Goal: Information Seeking & Learning: Learn about a topic

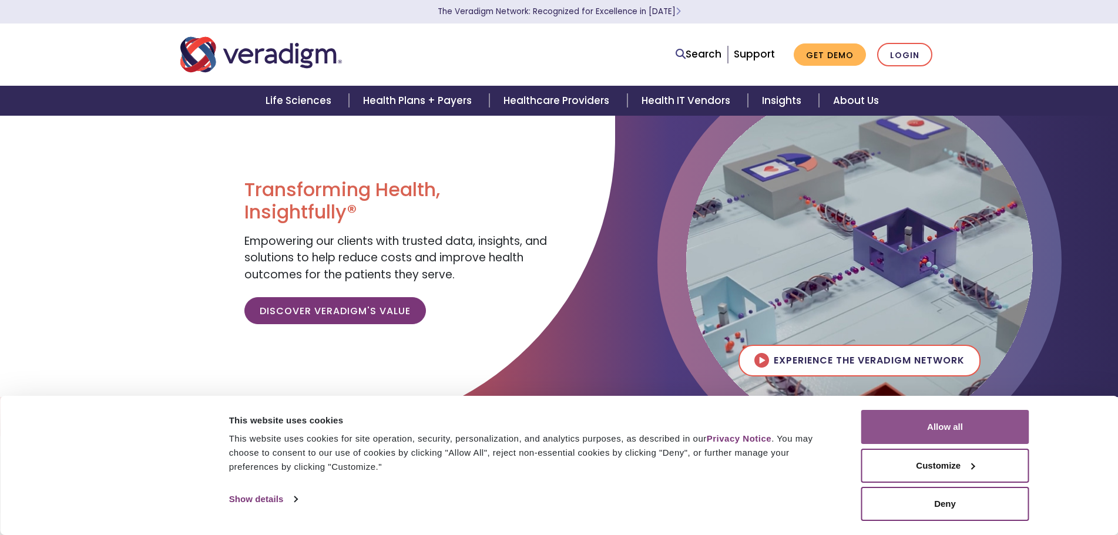
click at [956, 432] on button "Allow all" at bounding box center [945, 427] width 168 height 34
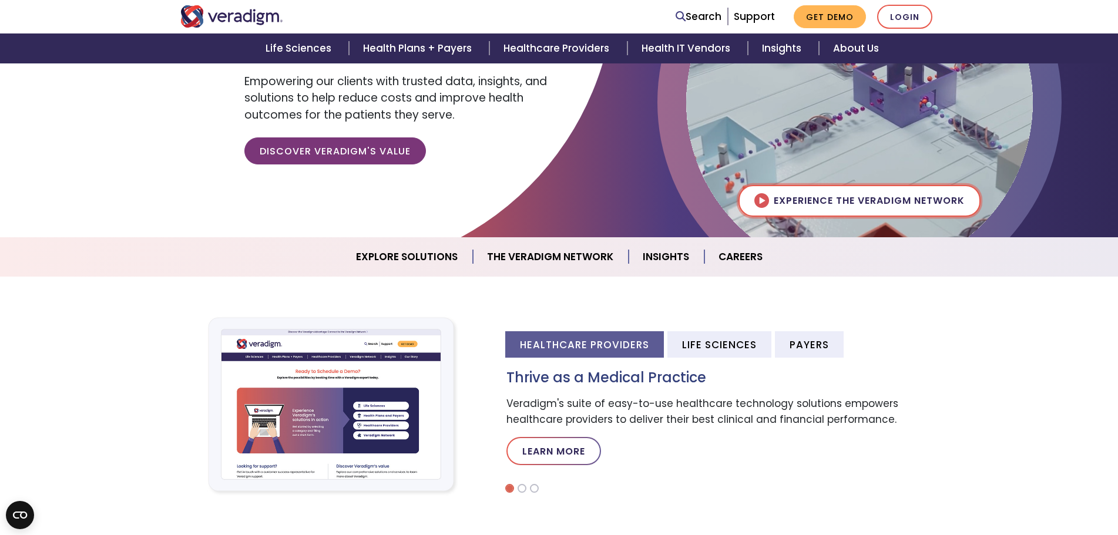
scroll to position [176, 0]
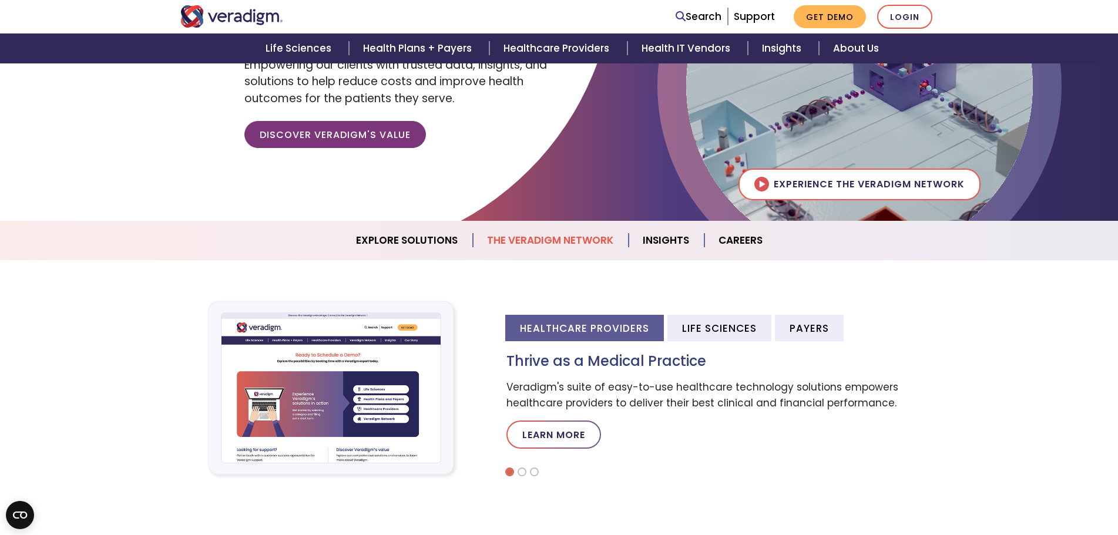
click at [570, 241] on link "The Veradigm Network" at bounding box center [551, 241] width 156 height 30
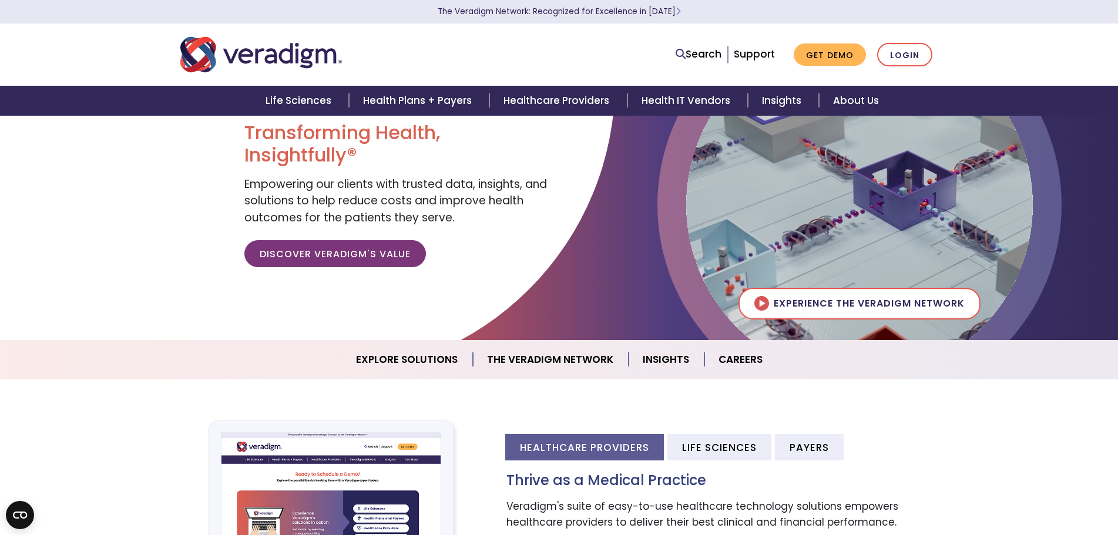
scroll to position [59, 0]
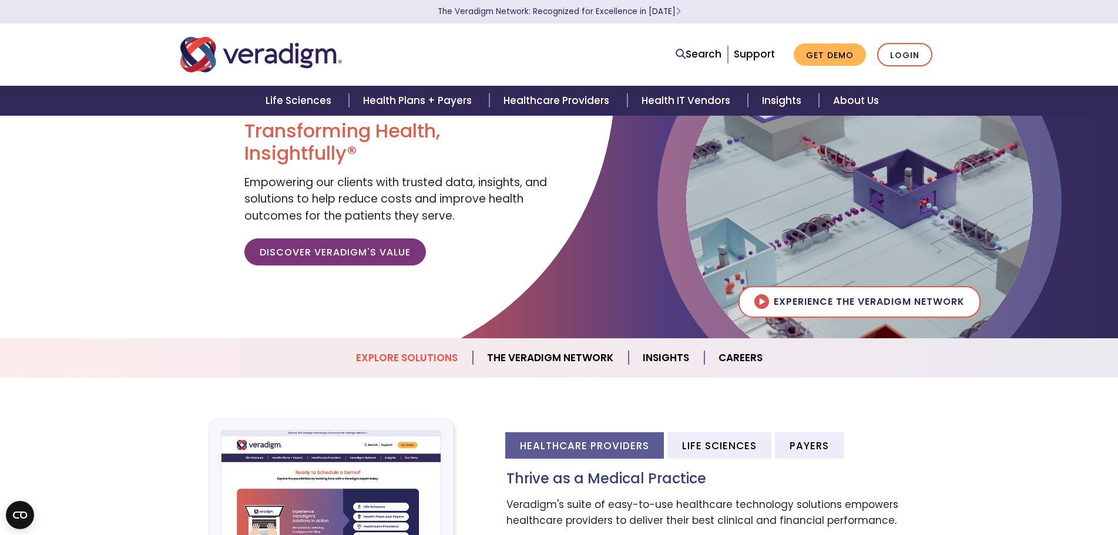
click at [440, 367] on link "Explore Solutions" at bounding box center [407, 358] width 131 height 30
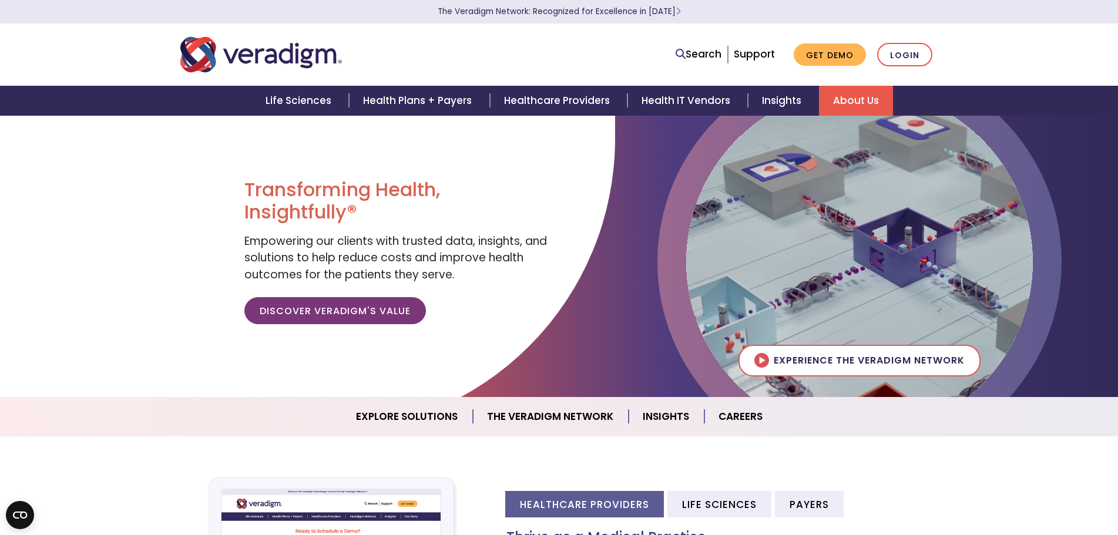
click at [850, 97] on link "About Us" at bounding box center [856, 101] width 74 height 30
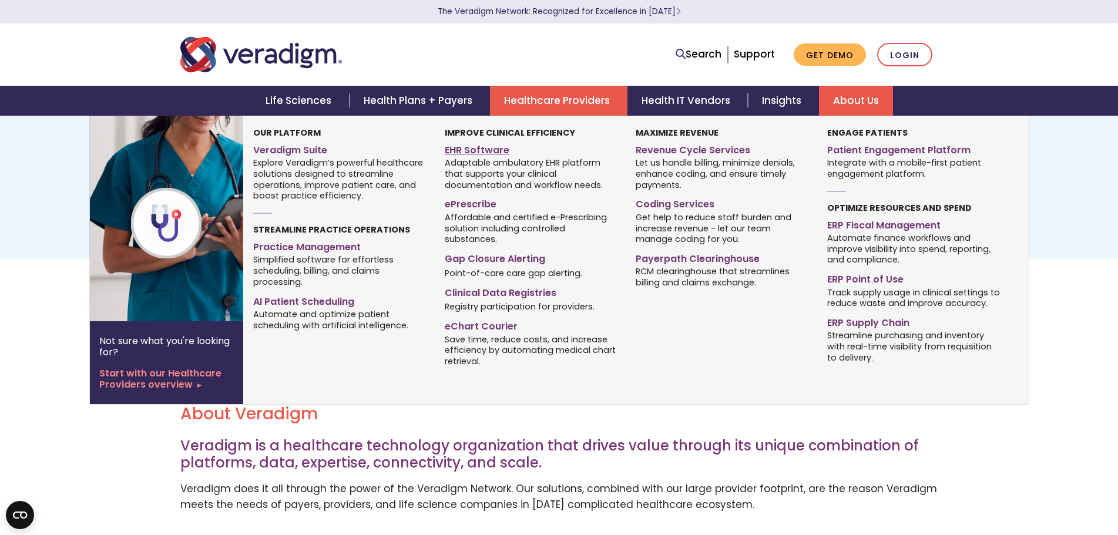
click at [494, 147] on link "EHR Software" at bounding box center [531, 148] width 173 height 17
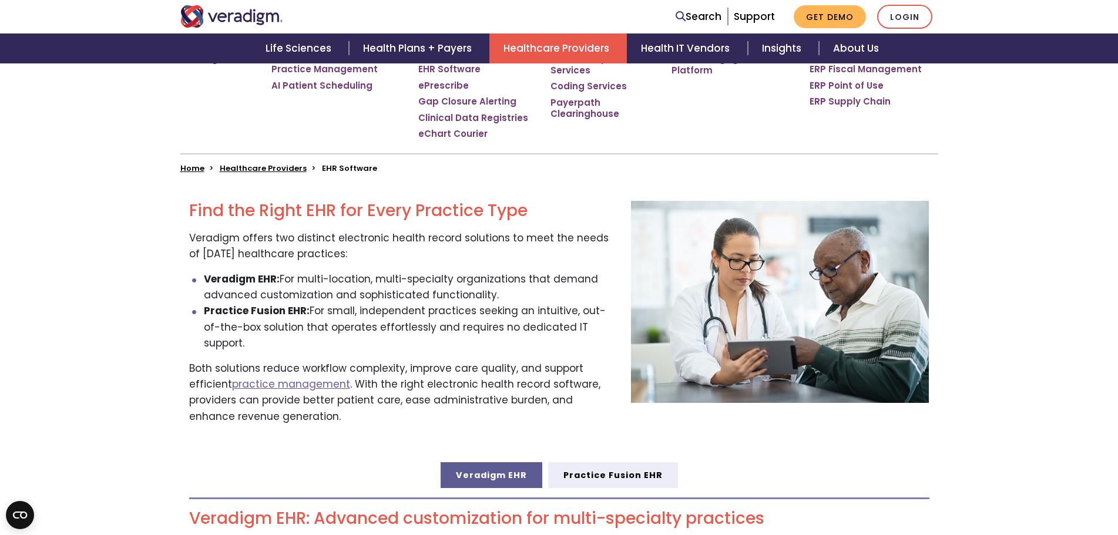
scroll to position [294, 0]
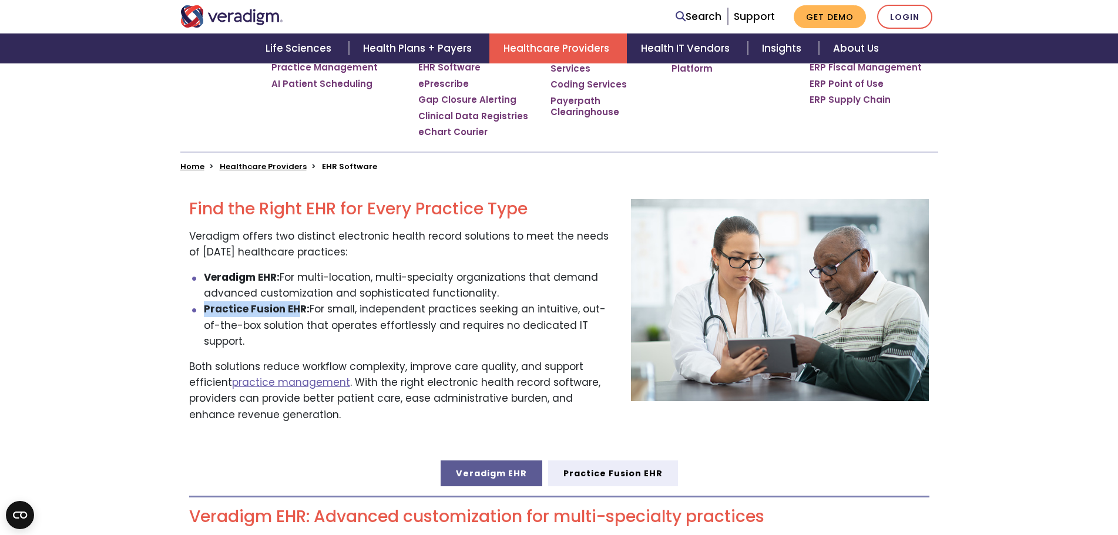
drag, startPoint x: 299, startPoint y: 309, endPoint x: 199, endPoint y: 311, distance: 99.9
click at [199, 311] on ul "Veradigm EHR: For multi-location, multi-specialty organizations that demand adv…" at bounding box center [401, 310] width 424 height 80
click at [323, 314] on li "Practice Fusion EHR: For small, independent practices seeking an intuitive, out…" at bounding box center [409, 325] width 410 height 48
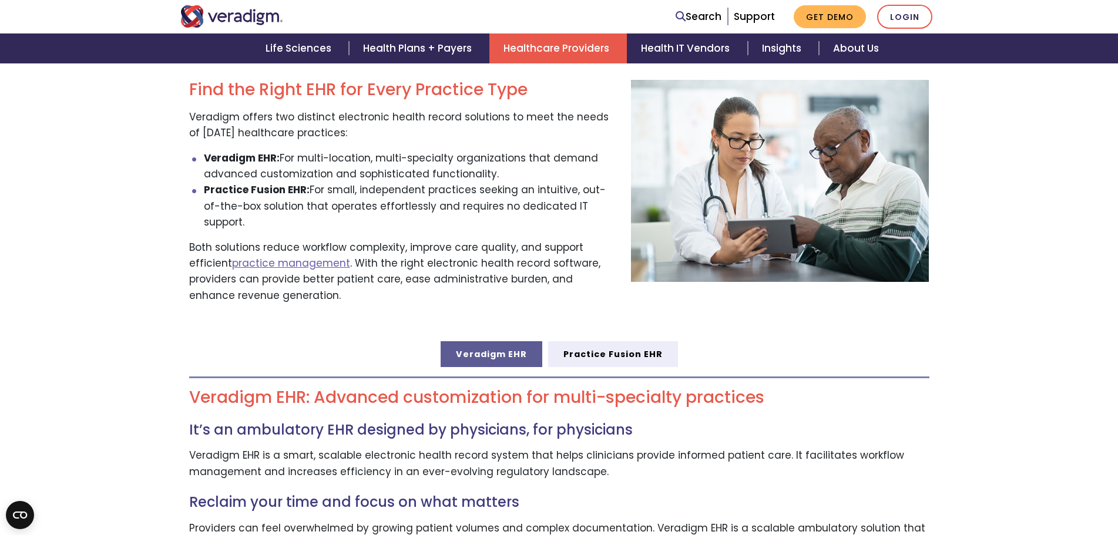
scroll to position [353, 0]
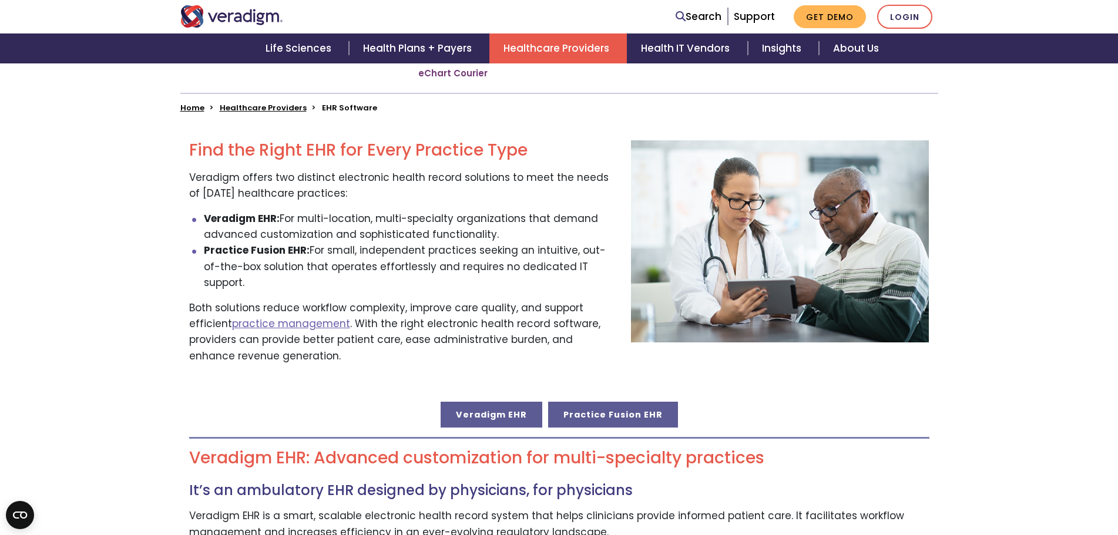
click at [629, 402] on link "Practice Fusion EHR" at bounding box center [613, 415] width 130 height 26
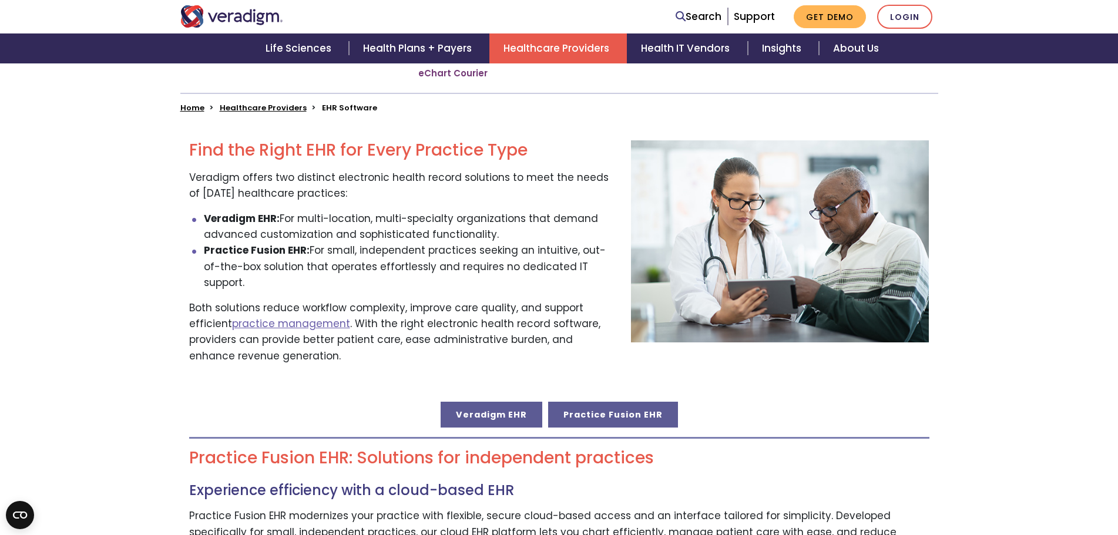
click at [508, 402] on link "Veradigm EHR" at bounding box center [492, 415] width 102 height 26
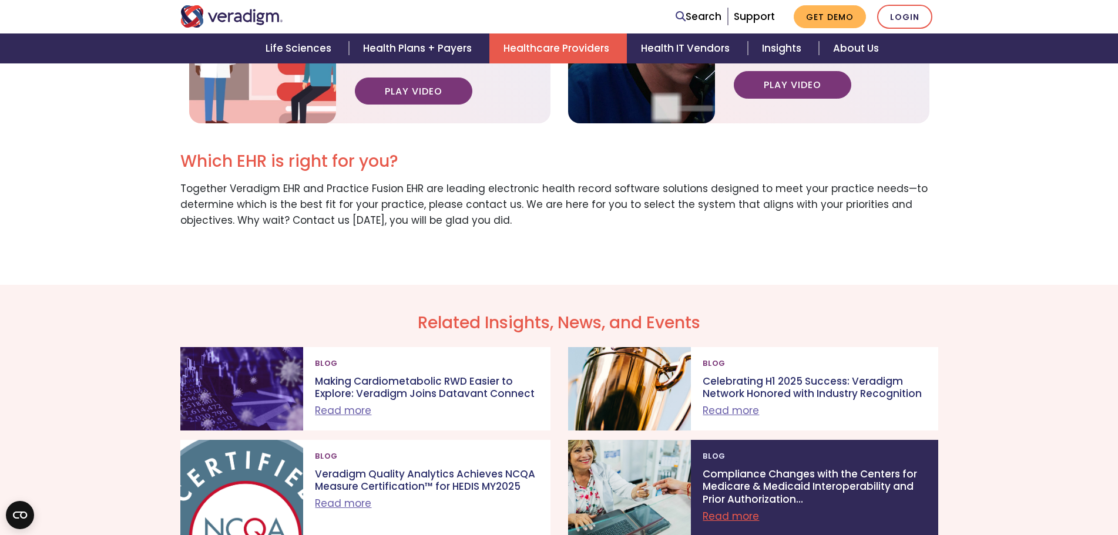
scroll to position [1822, 0]
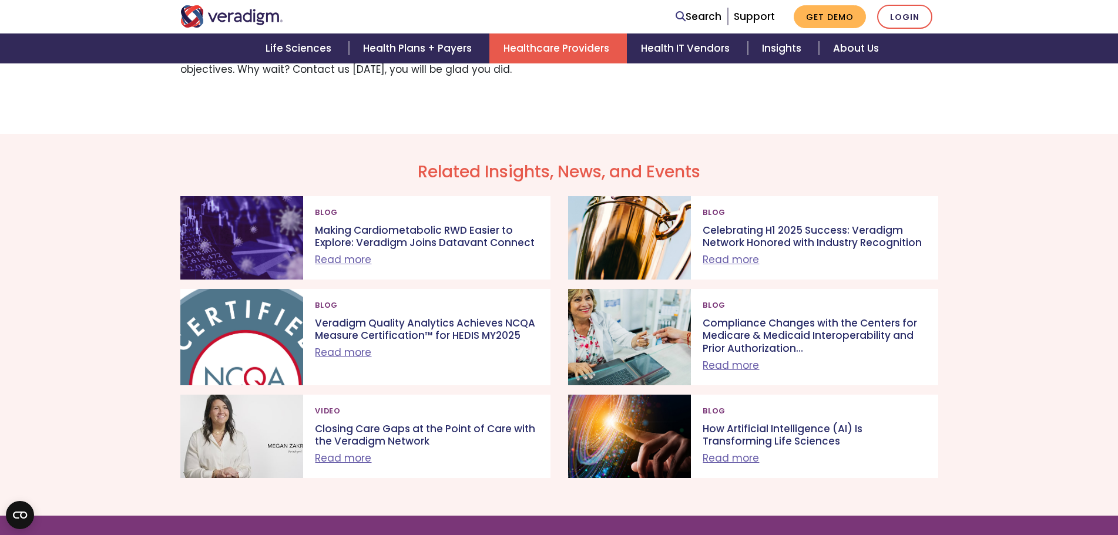
scroll to position [353, 0]
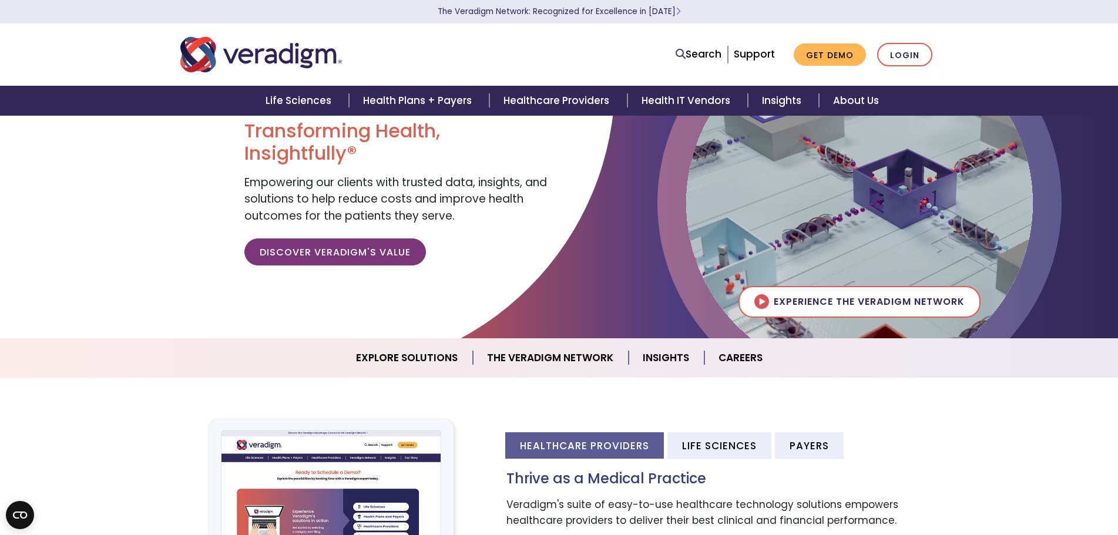
scroll to position [176, 0]
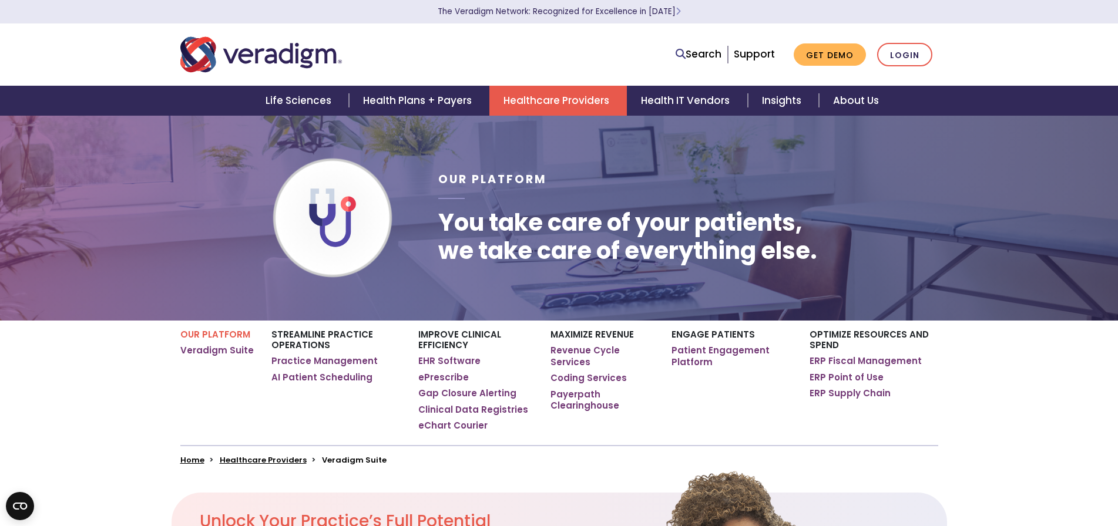
click at [521, 448] on div "Home Healthcare Providers Veradigm Suite" at bounding box center [560, 455] width 776 height 20
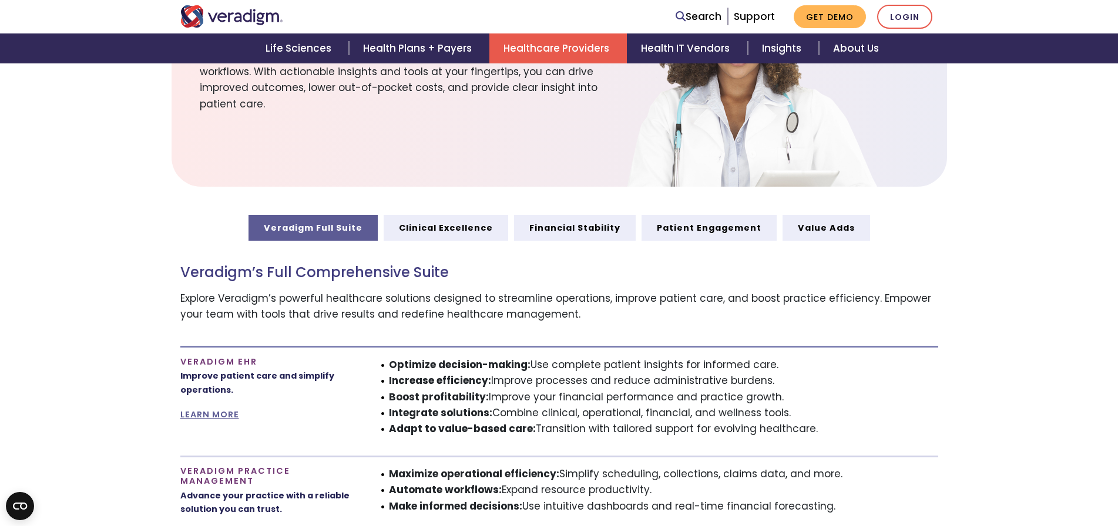
scroll to position [529, 0]
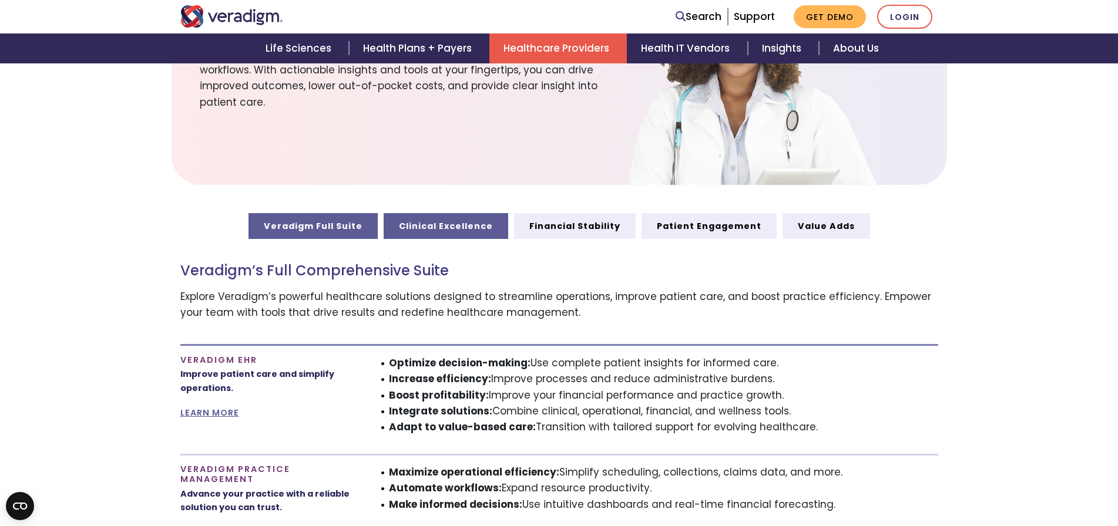
click at [464, 233] on link "Clinical Excellence" at bounding box center [446, 226] width 125 height 26
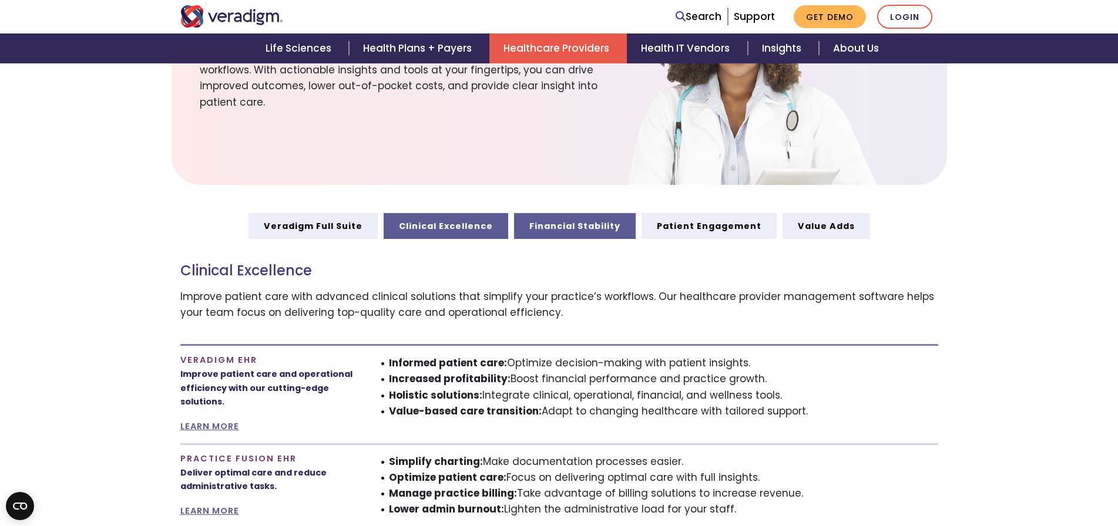
click at [554, 222] on link "Financial Stability" at bounding box center [575, 226] width 122 height 26
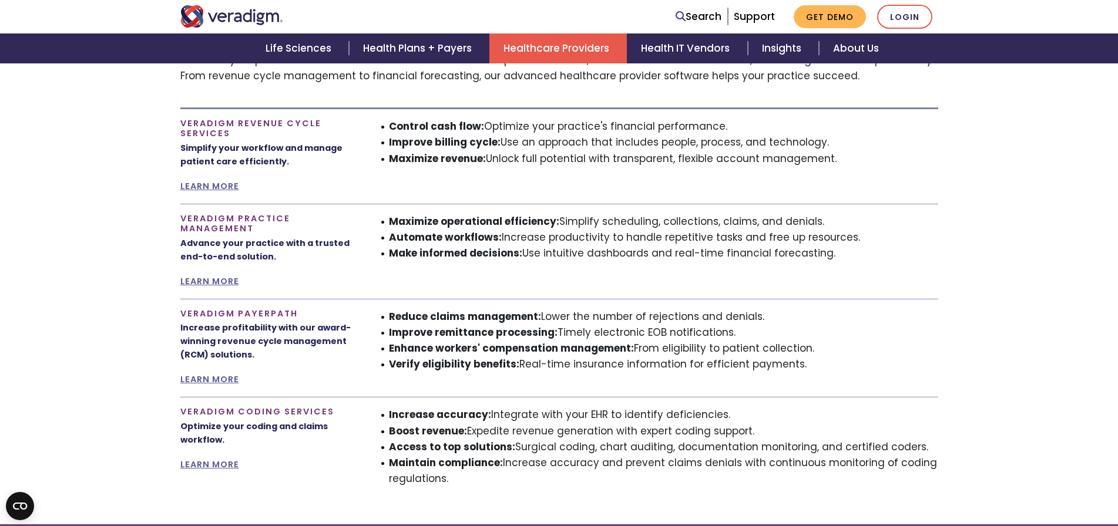
scroll to position [764, 0]
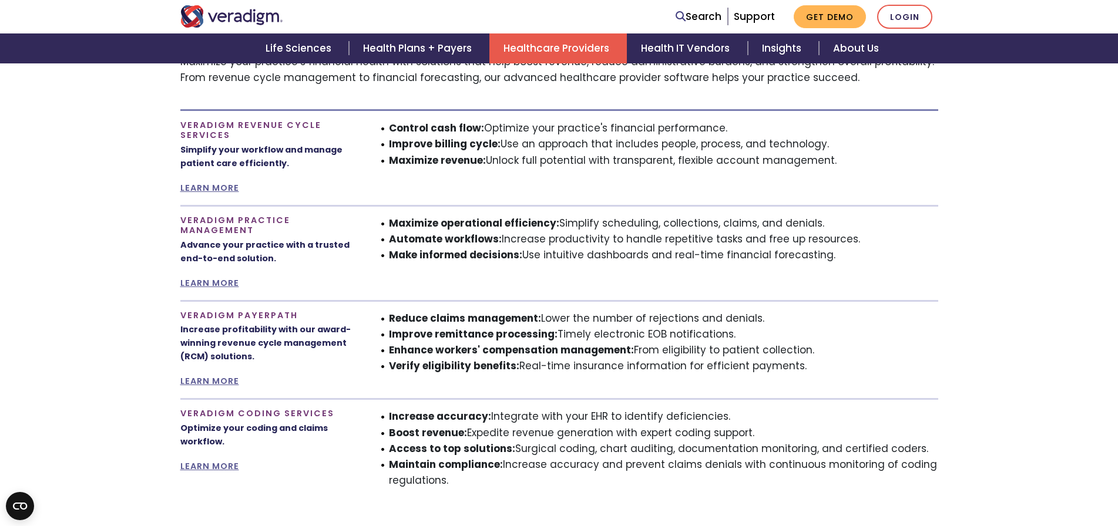
drag, startPoint x: 803, startPoint y: 371, endPoint x: 175, endPoint y: 311, distance: 630.3
click at [175, 311] on div "Veradigm Payerpath Increase profitability with our award-winning revenue cycle …" at bounding box center [560, 344] width 776 height 89
click at [183, 311] on h4 "Veradigm Payerpath" at bounding box center [268, 316] width 176 height 10
drag, startPoint x: 180, startPoint y: 311, endPoint x: 809, endPoint y: 365, distance: 631.0
click at [809, 365] on div "Veradigm Payerpath Increase profitability with our award-winning revenue cycle …" at bounding box center [560, 344] width 776 height 89
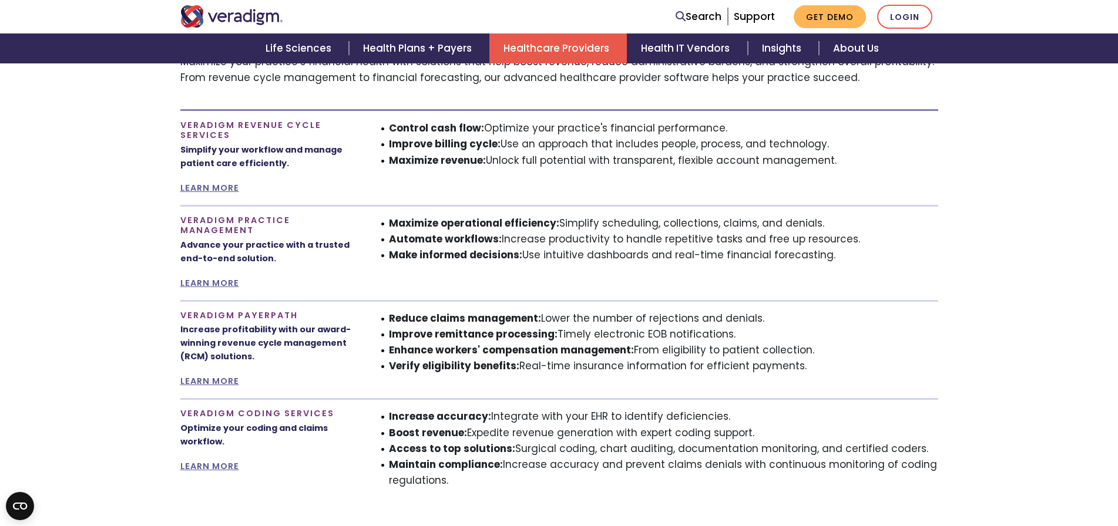
click at [803, 365] on li "Verify eligibility benefits: Real-time insurance information for efficient paym…" at bounding box center [663, 366] width 549 height 16
drag, startPoint x: 796, startPoint y: 367, endPoint x: 169, endPoint y: 314, distance: 629.8
click at [169, 314] on section "Veradigm Full Suite Clinical Excellence Financial Stability Patient Engagement …" at bounding box center [559, 238] width 1118 height 521
click at [705, 417] on li "Increase accuracy: Integrate with your EHR to identify deficiencies." at bounding box center [663, 417] width 549 height 16
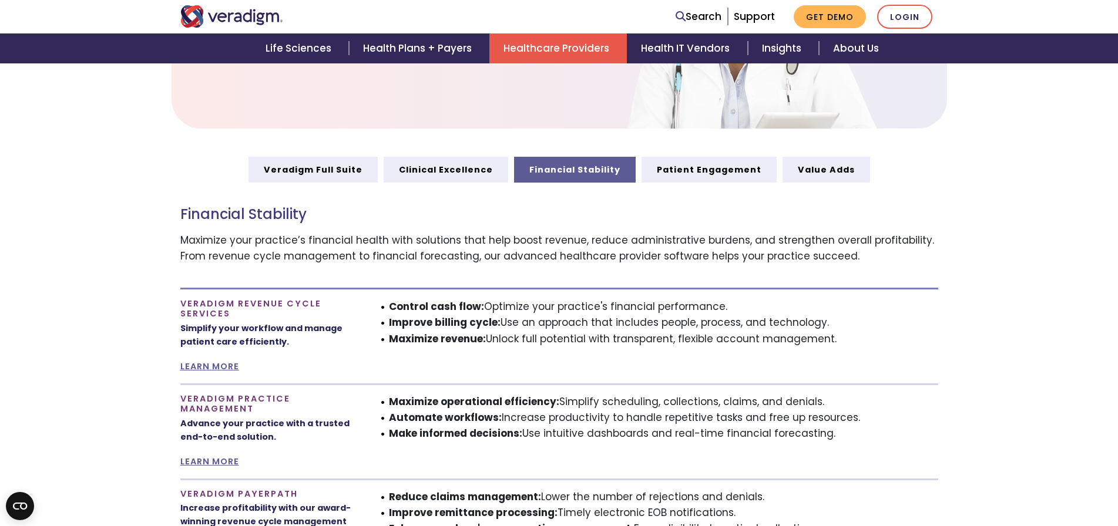
scroll to position [294, 0]
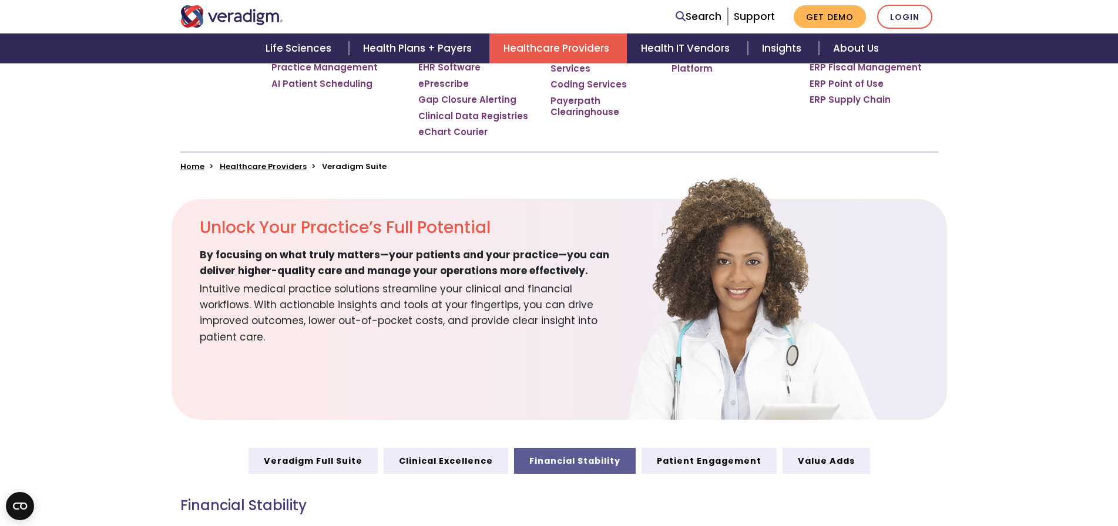
drag, startPoint x: 759, startPoint y: 289, endPoint x: 735, endPoint y: 292, distance: 24.3
click at [759, 288] on img at bounding box center [750, 298] width 294 height 244
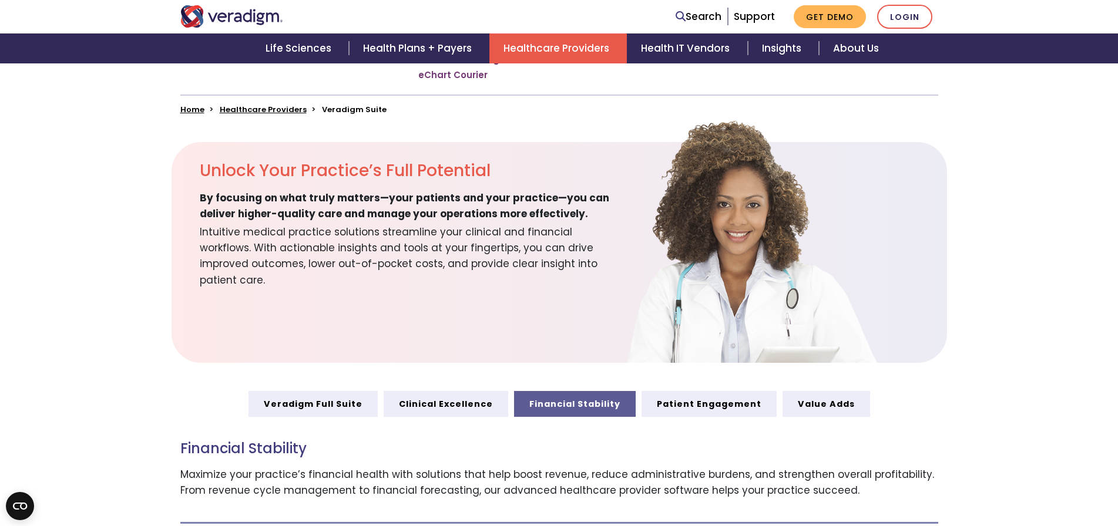
scroll to position [353, 0]
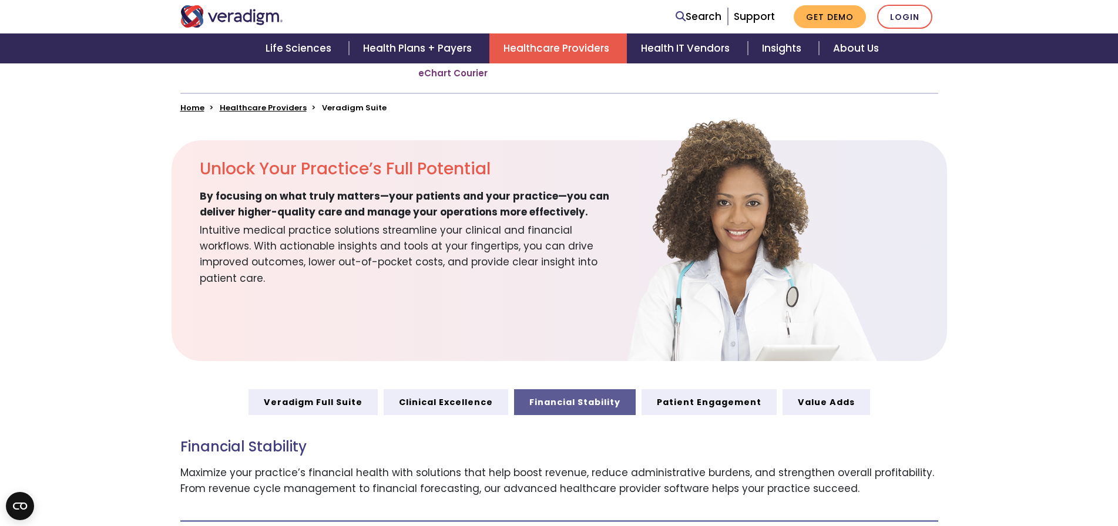
click at [659, 338] on img at bounding box center [750, 239] width 294 height 244
drag, startPoint x: 877, startPoint y: 405, endPoint x: 279, endPoint y: 397, distance: 598.2
click at [279, 397] on div "Veradigm Full Suite Clinical Excellence Financial Stability" at bounding box center [560, 403] width 776 height 26
click at [286, 347] on div "Unlock Your Practice’s Full Potential By focusing on what truly matters—your pa…" at bounding box center [398, 250] width 452 height 221
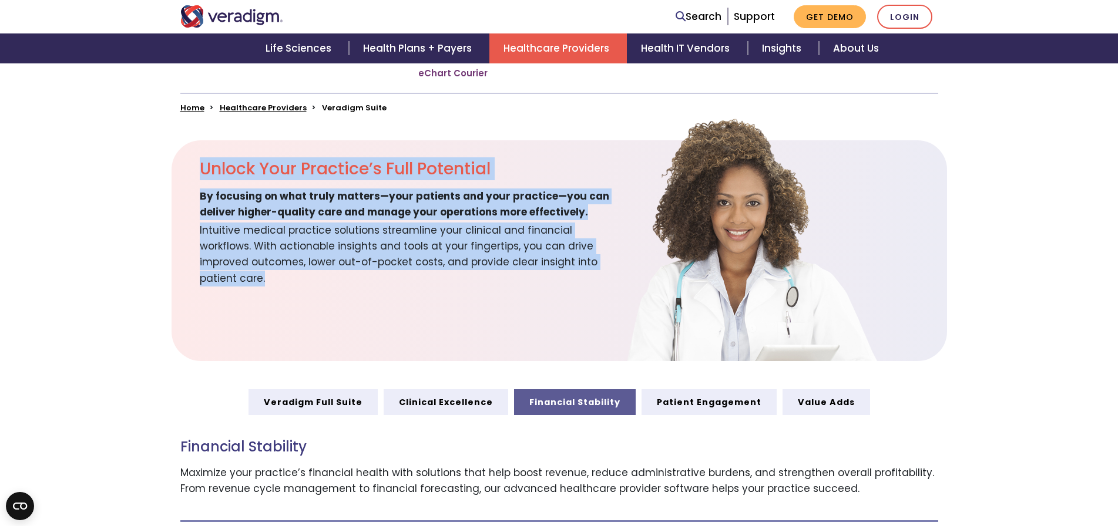
drag, startPoint x: 204, startPoint y: 161, endPoint x: 613, endPoint y: 264, distance: 421.8
click at [613, 264] on div "Unlock Your Practice’s Full Potential By focusing on what truly matters—your pa…" at bounding box center [560, 250] width 776 height 221
click at [803, 230] on img at bounding box center [750, 239] width 294 height 244
click at [826, 237] on img at bounding box center [750, 239] width 294 height 244
click at [836, 360] on img at bounding box center [750, 239] width 294 height 244
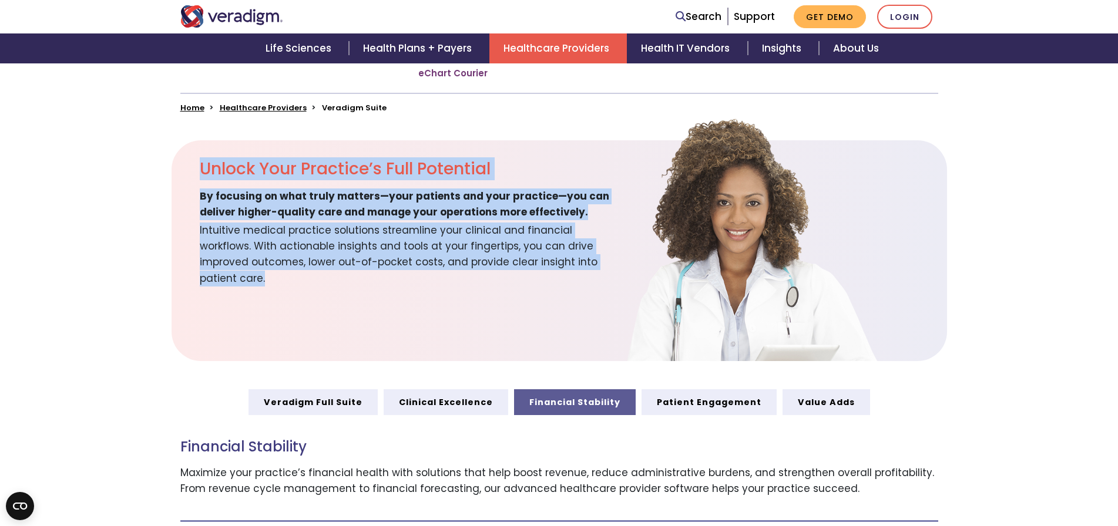
click at [720, 304] on img at bounding box center [750, 239] width 294 height 244
click at [623, 271] on img at bounding box center [750, 239] width 294 height 244
click at [591, 260] on span "Intuitive medical practice solutions streamline your clinical and financial wor…" at bounding box center [412, 253] width 424 height 66
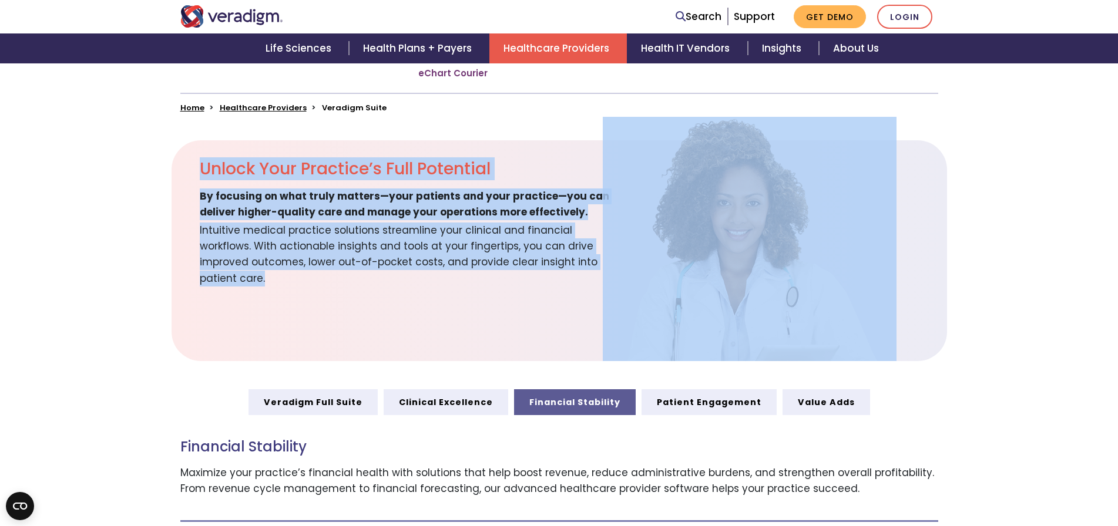
drag, startPoint x: 200, startPoint y: 168, endPoint x: 797, endPoint y: 281, distance: 607.7
click at [797, 281] on div "Unlock Your Practice’s Full Potential By focusing on what truly matters—your pa…" at bounding box center [560, 250] width 776 height 221
click at [797, 281] on img at bounding box center [750, 239] width 294 height 244
